Goal: Task Accomplishment & Management: Use online tool/utility

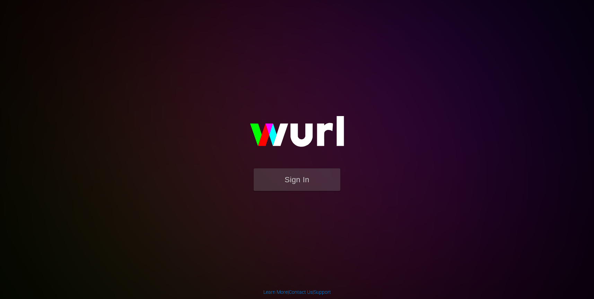
click at [321, 184] on button "Sign In" at bounding box center [297, 179] width 87 height 23
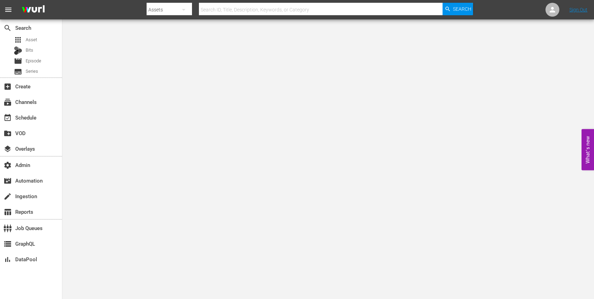
click at [181, 11] on icon "button" at bounding box center [184, 10] width 8 height 8
click at [172, 26] on div "Channels" at bounding box center [169, 29] width 28 height 11
click at [217, 12] on input "text" at bounding box center [321, 9] width 244 height 17
paste input "gsn_cinevault_80s_2"
type input "gsn_cinevault_80s_2"
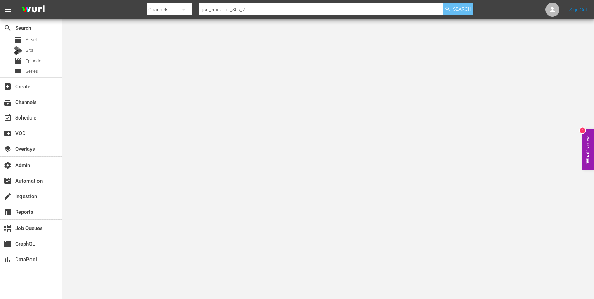
click at [463, 10] on span "Search" at bounding box center [462, 9] width 18 height 12
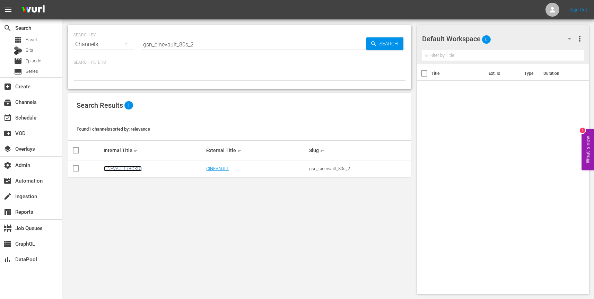
click at [131, 168] on link "CINEVAULT (ROKU)" at bounding box center [123, 168] width 38 height 5
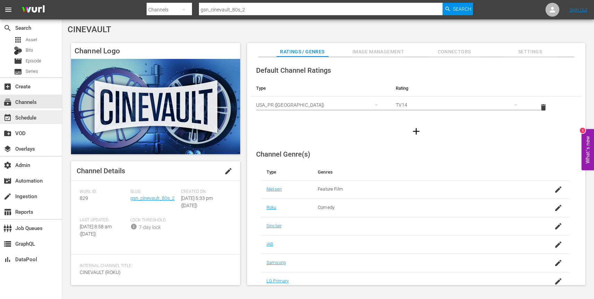
click at [43, 119] on div "event_available Schedule" at bounding box center [31, 117] width 62 height 14
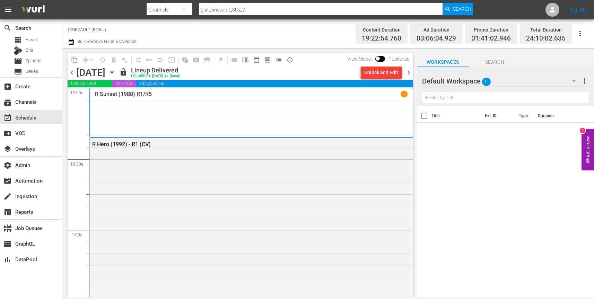
click at [113, 72] on icon "button" at bounding box center [111, 73] width 3 height 2
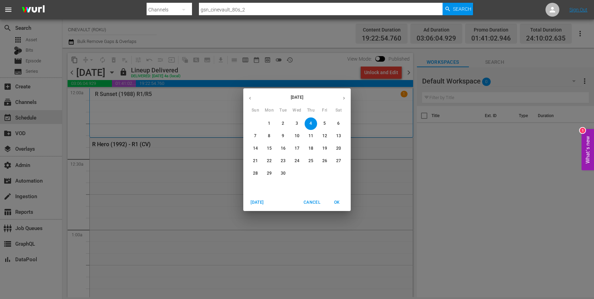
click at [324, 123] on p "5" at bounding box center [324, 124] width 2 height 6
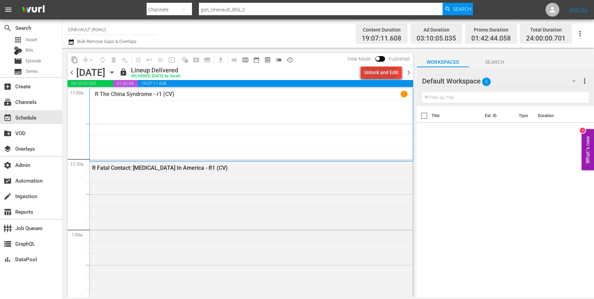
click at [378, 73] on div "Unlock and Edit" at bounding box center [381, 72] width 34 height 12
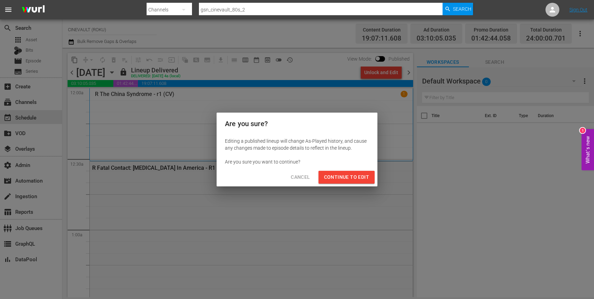
click at [347, 177] on span "Continue to Edit" at bounding box center [346, 177] width 45 height 9
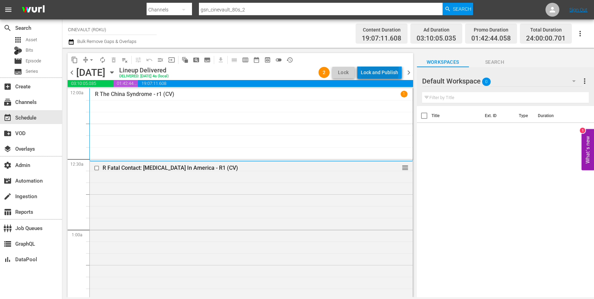
click at [381, 70] on div "Lock and Publish" at bounding box center [379, 72] width 37 height 12
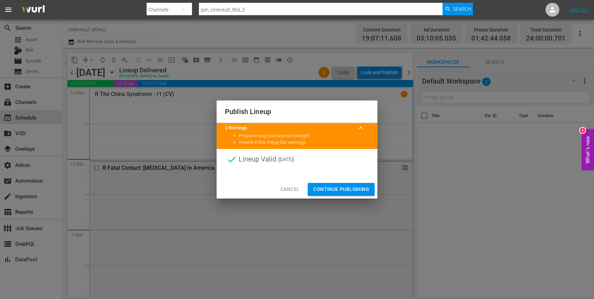
click at [337, 189] on span "Continue Publishing" at bounding box center [341, 189] width 56 height 9
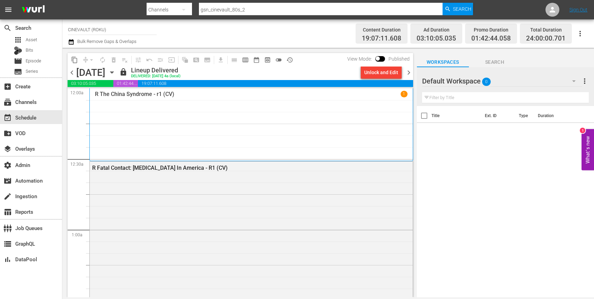
click at [263, 9] on input "gsn_cinevault_80s_2" at bounding box center [321, 9] width 244 height 17
paste input "amc_allweddings_1"
type input "amc_allweddings_1"
click at [456, 9] on span "Search" at bounding box center [462, 9] width 18 height 12
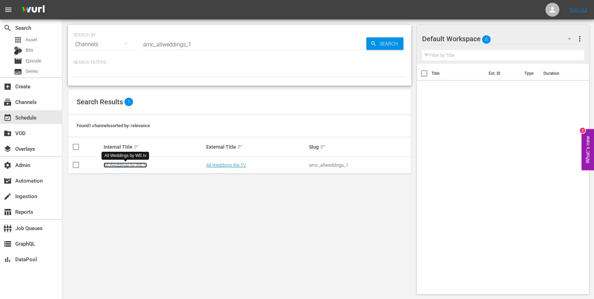
click at [115, 166] on link "All Weddings by WE tv" at bounding box center [125, 165] width 43 height 5
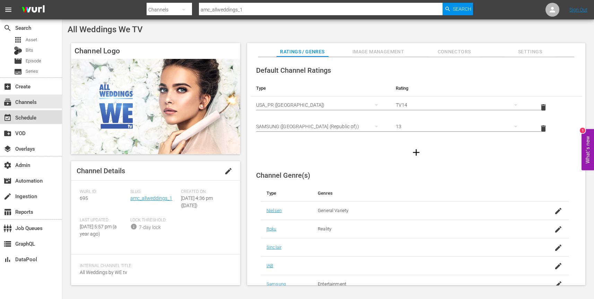
click at [41, 121] on div "event_available Schedule" at bounding box center [31, 117] width 62 height 14
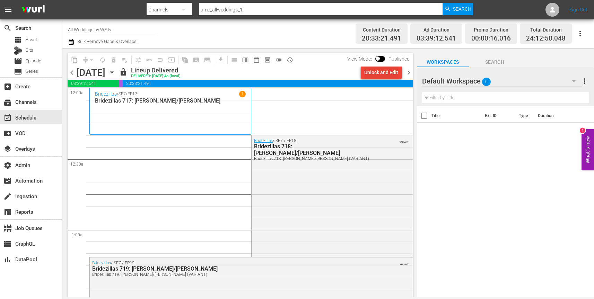
click at [374, 73] on div "Unlock and Edit" at bounding box center [381, 72] width 34 height 12
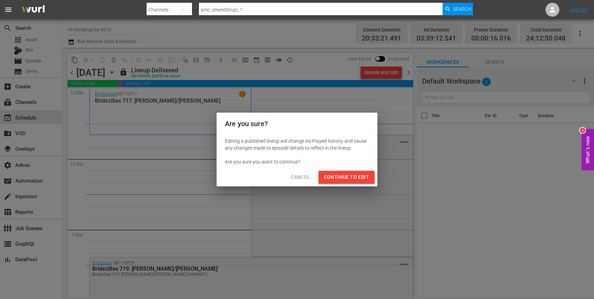
click at [340, 178] on span "Continue to Edit" at bounding box center [346, 177] width 45 height 9
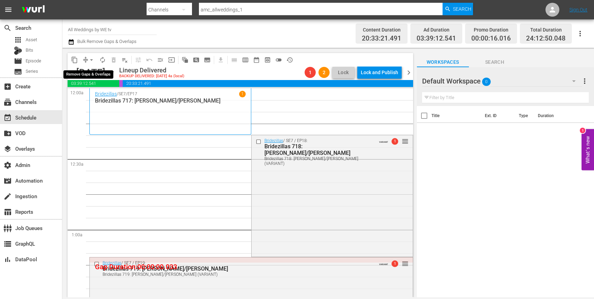
click at [91, 59] on span "arrow_drop_down" at bounding box center [91, 59] width 7 height 7
click at [91, 97] on li "Align to End of Previous Day" at bounding box center [91, 96] width 73 height 11
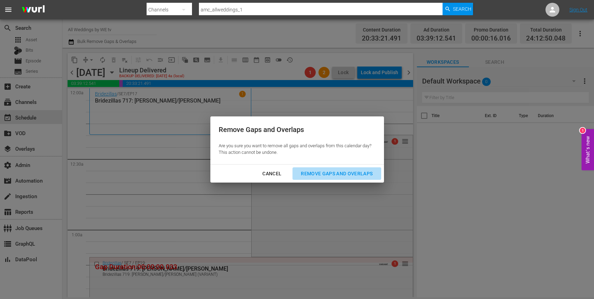
click at [336, 171] on div "Remove Gaps and Overlaps" at bounding box center [336, 173] width 83 height 9
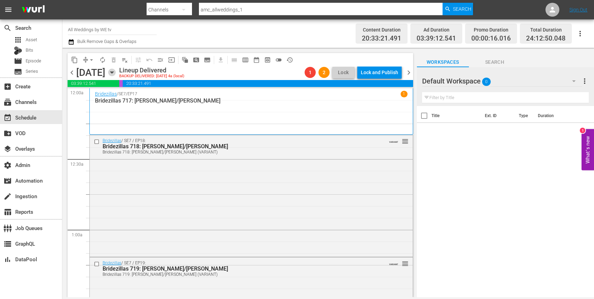
click at [116, 72] on icon "button" at bounding box center [112, 73] width 8 height 8
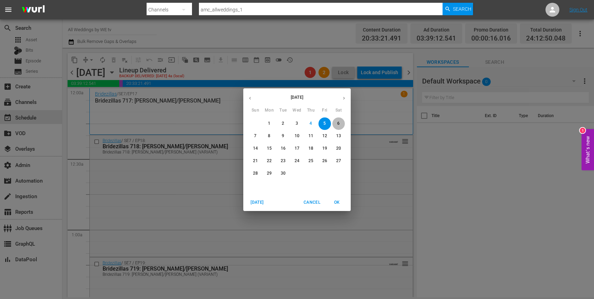
click at [340, 122] on span "6" at bounding box center [338, 124] width 12 height 6
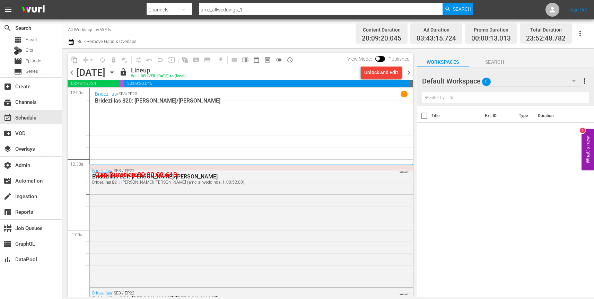
click at [382, 74] on div "Unlock and Edit" at bounding box center [381, 72] width 34 height 12
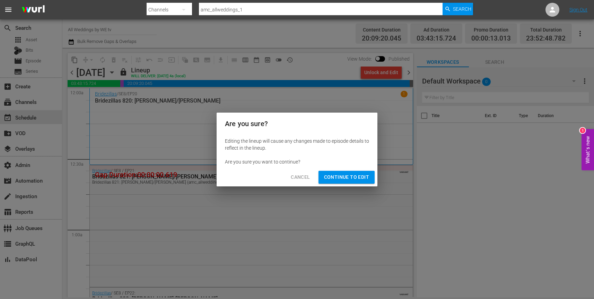
click at [346, 179] on span "Continue to Edit" at bounding box center [346, 177] width 45 height 9
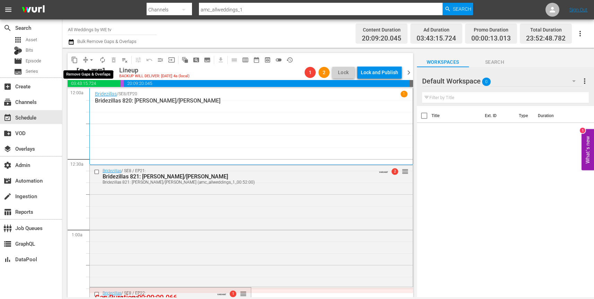
click at [90, 60] on span "arrow_drop_down" at bounding box center [91, 59] width 7 height 7
click at [89, 97] on li "Align to End of Previous Day" at bounding box center [91, 96] width 73 height 11
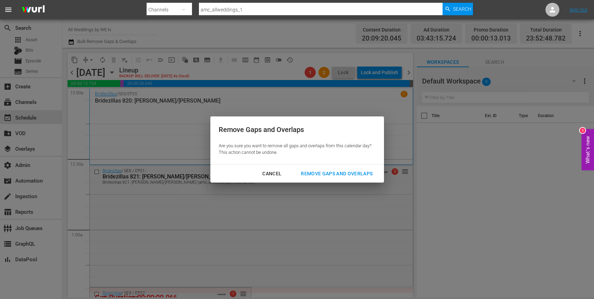
click at [359, 175] on div "Remove Gaps and Overlaps" at bounding box center [336, 173] width 83 height 9
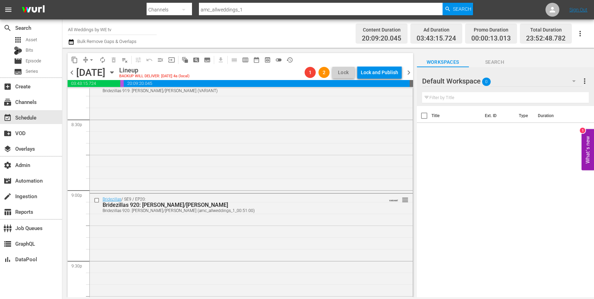
scroll to position [3245, 0]
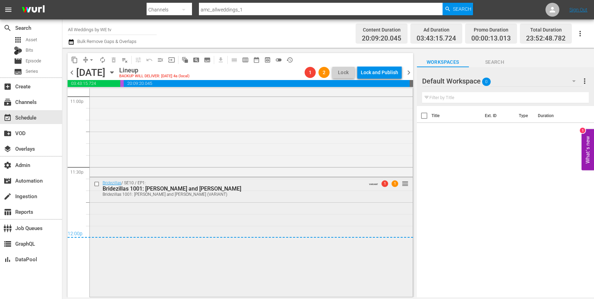
click at [386, 185] on span "1" at bounding box center [384, 184] width 7 height 7
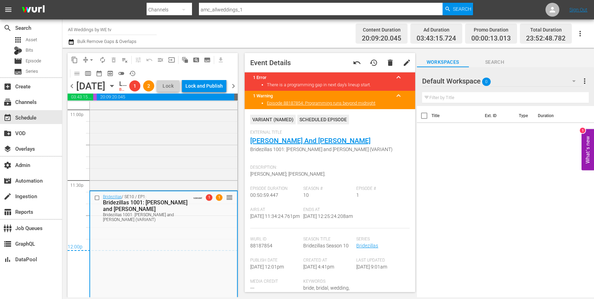
click at [116, 90] on icon "button" at bounding box center [112, 86] width 8 height 8
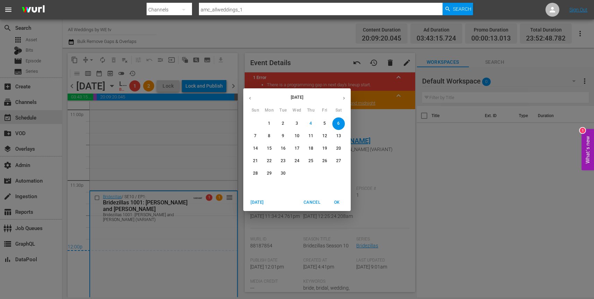
click at [257, 137] on span "7" at bounding box center [255, 136] width 12 height 6
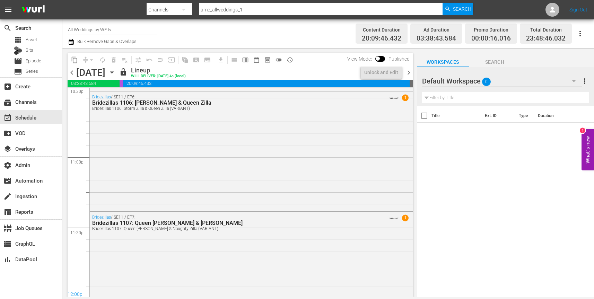
scroll to position [3218, 0]
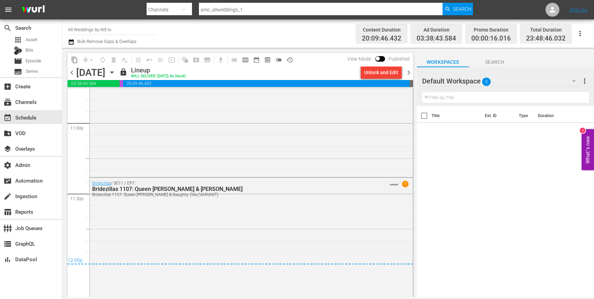
click at [381, 74] on div "Unlock and Edit" at bounding box center [381, 72] width 34 height 12
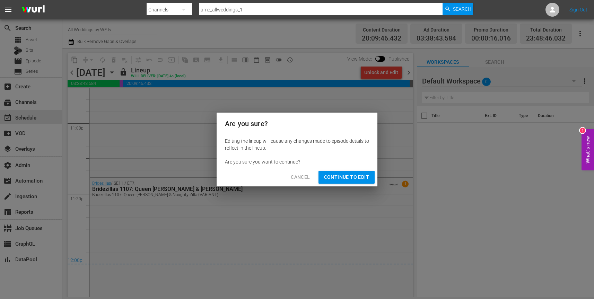
click at [348, 180] on span "Continue to Edit" at bounding box center [346, 177] width 45 height 9
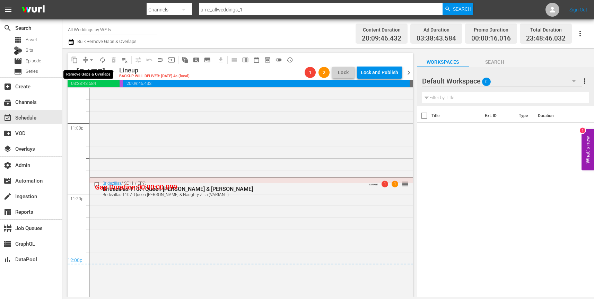
click at [89, 59] on span "arrow_drop_down" at bounding box center [91, 59] width 7 height 7
click at [93, 98] on li "Align to End of Previous Day" at bounding box center [91, 96] width 73 height 11
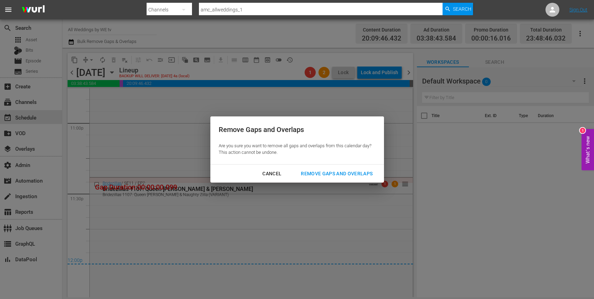
click at [338, 173] on div "Remove Gaps and Overlaps" at bounding box center [336, 173] width 83 height 9
